Goal: Download file/media

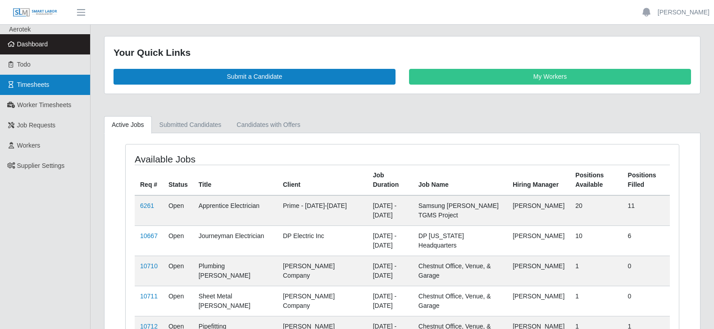
click at [56, 84] on link "Timesheets" at bounding box center [45, 85] width 90 height 20
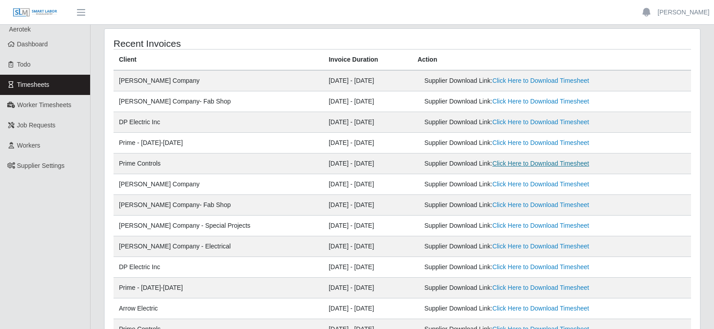
click at [492, 162] on link "Click Here to Download Timesheet" at bounding box center [540, 163] width 97 height 7
